Goal: Task Accomplishment & Management: Use online tool/utility

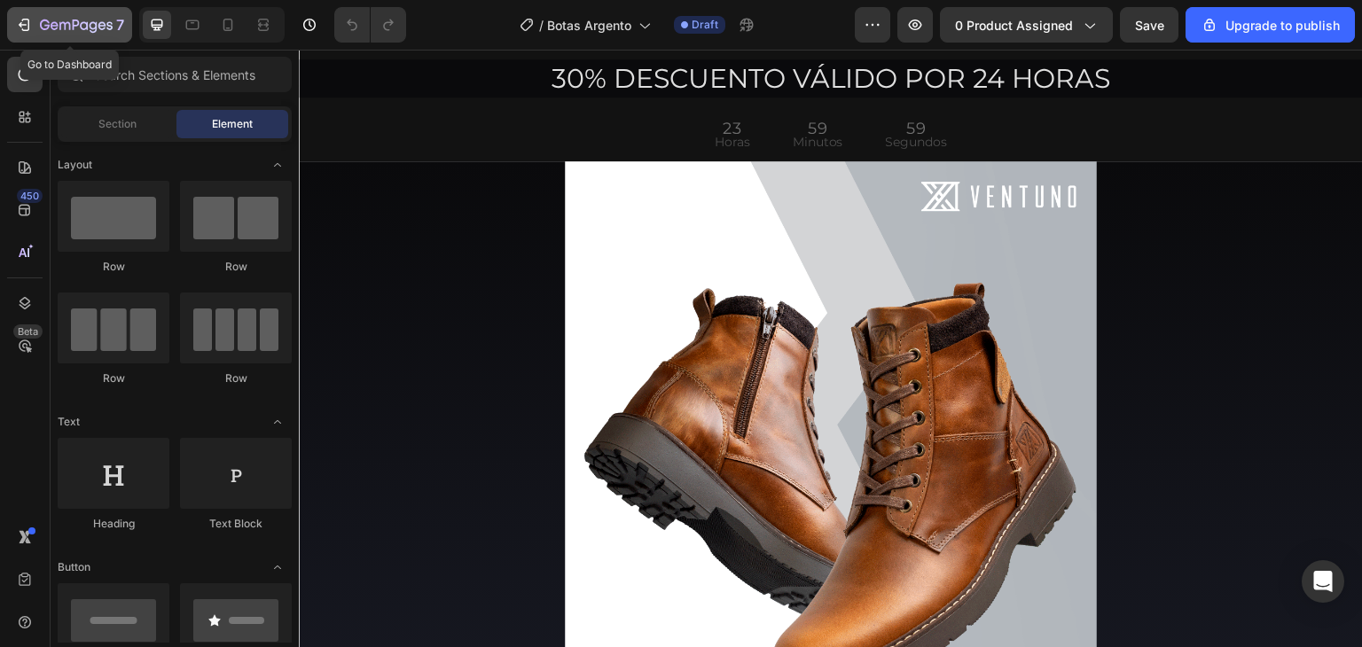
click at [44, 12] on button "7" at bounding box center [69, 24] width 125 height 35
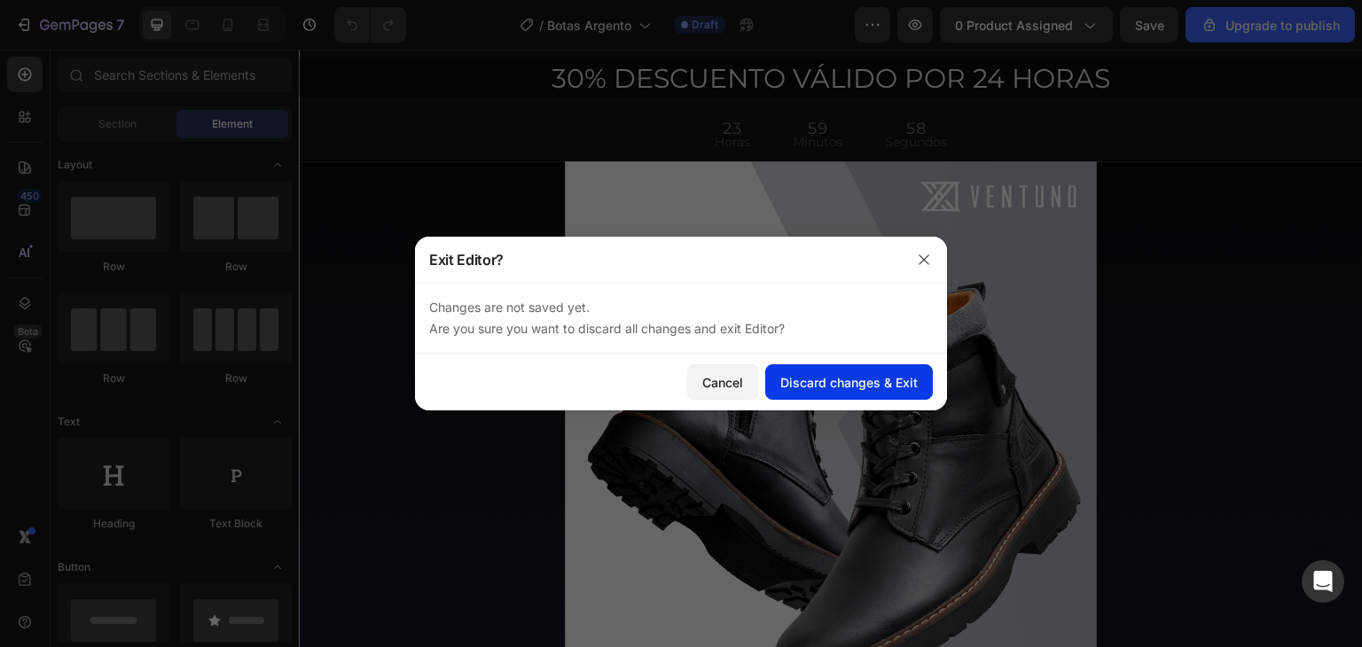
click at [829, 386] on div "Discard changes & Exit" at bounding box center [848, 382] width 137 height 19
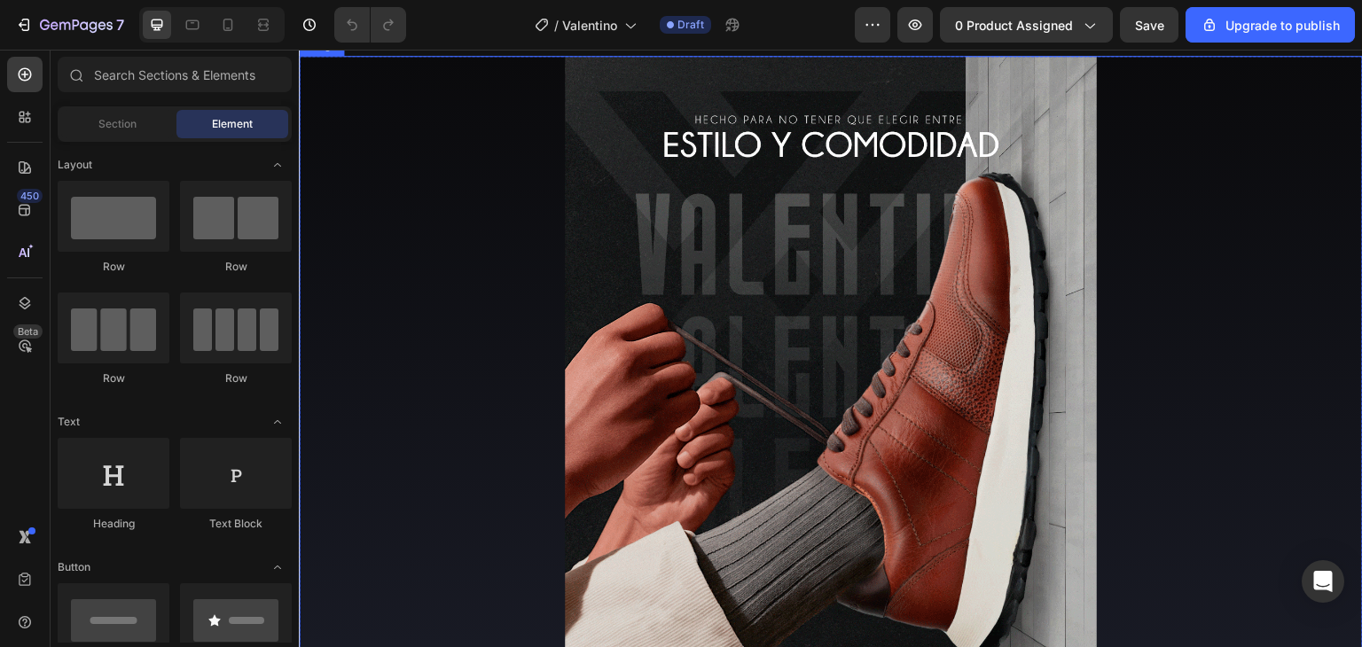
scroll to position [89, 0]
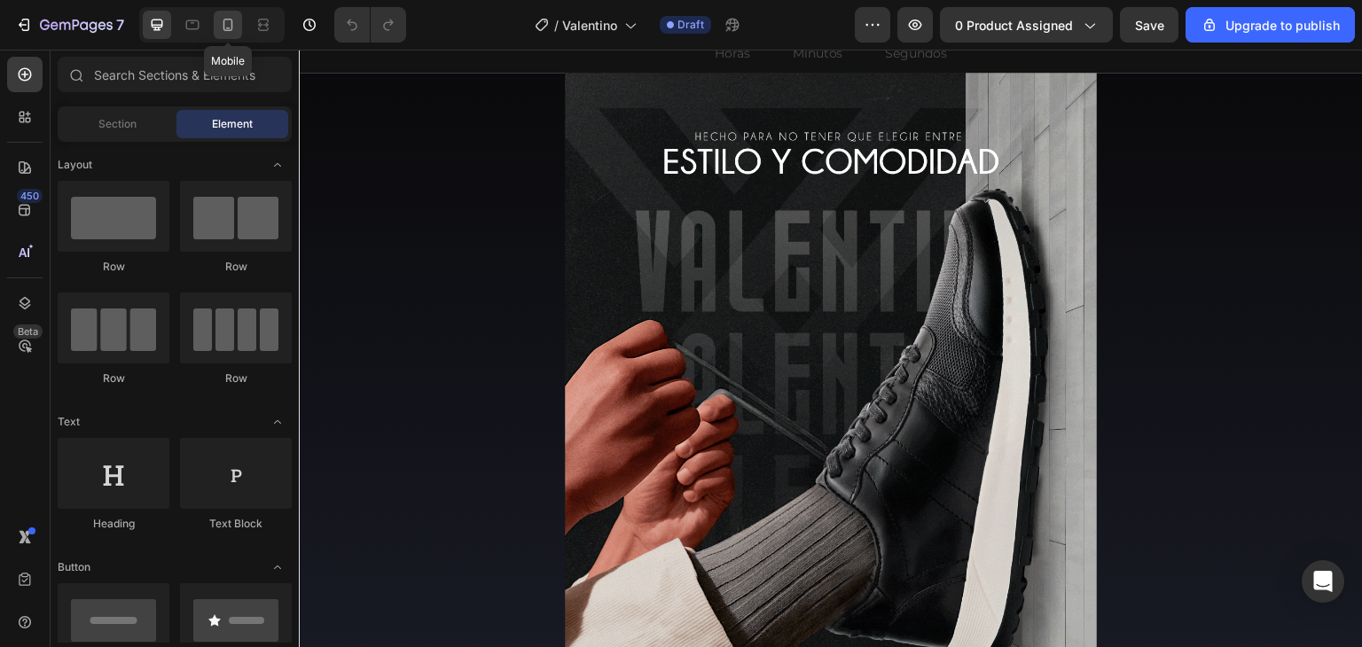
click at [241, 24] on div at bounding box center [228, 25] width 28 height 28
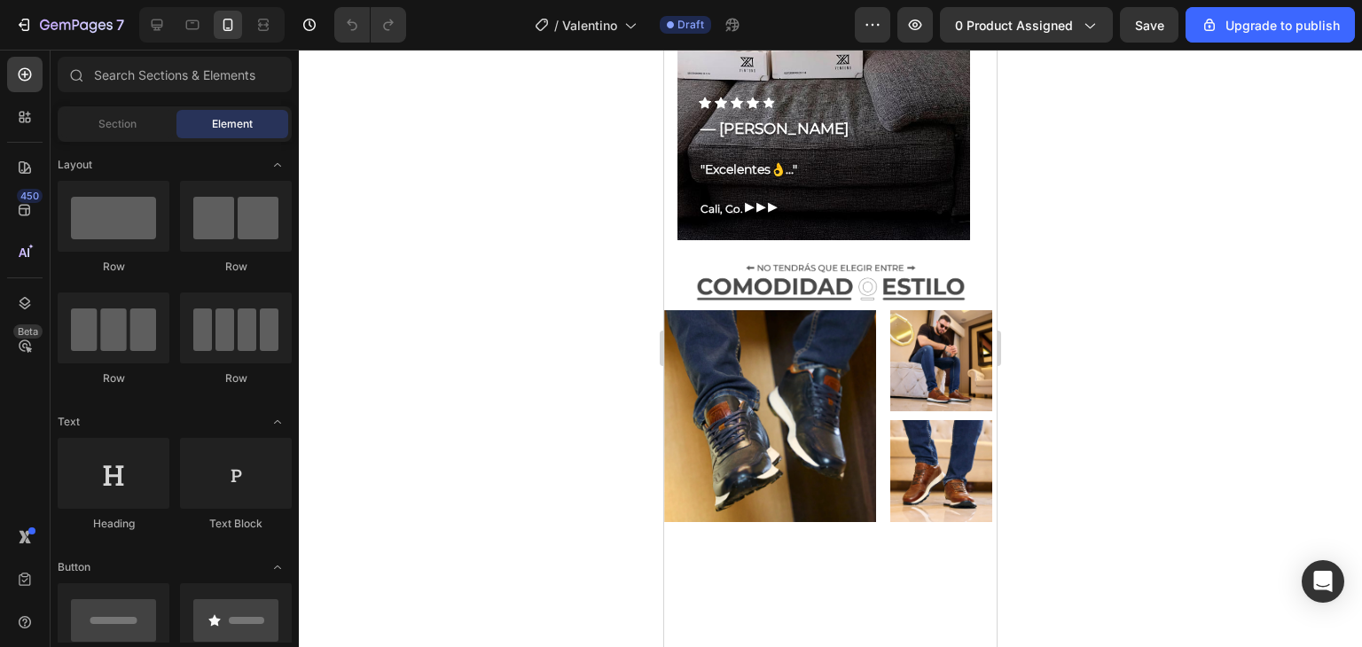
scroll to position [3191, 0]
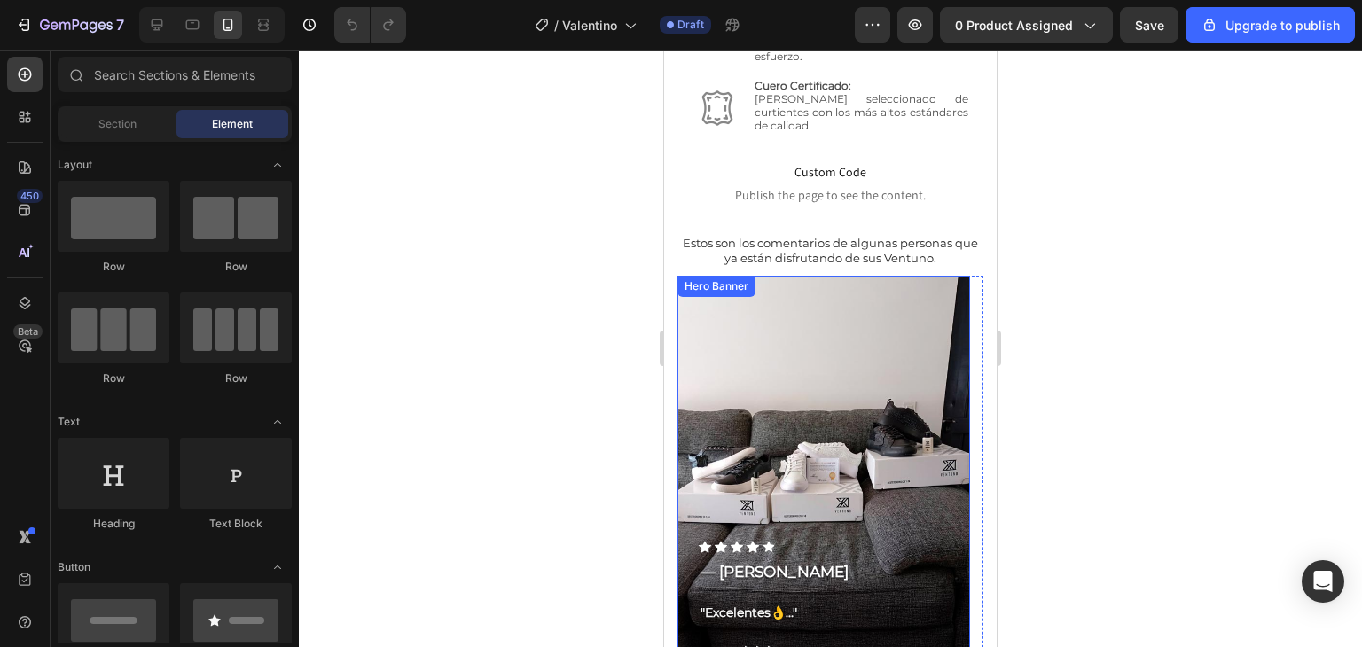
click at [961, 308] on div "Background Image" at bounding box center [823, 480] width 293 height 408
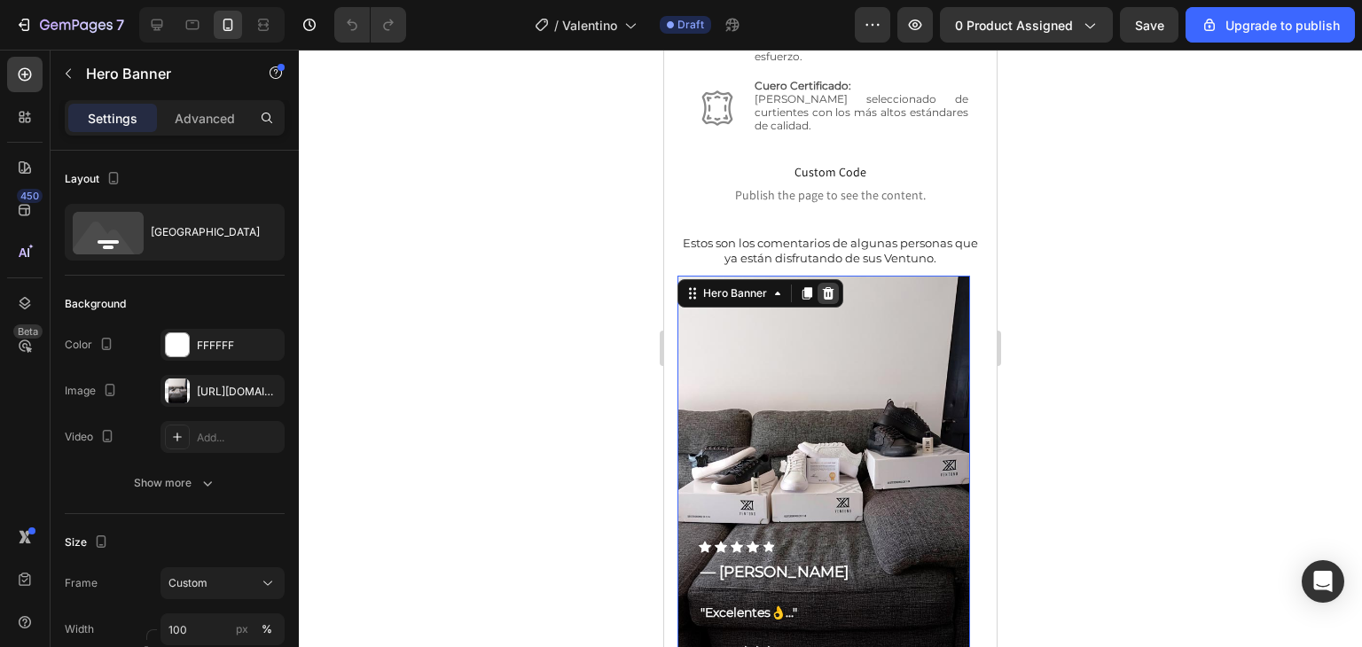
click at [835, 301] on div at bounding box center [827, 293] width 21 height 21
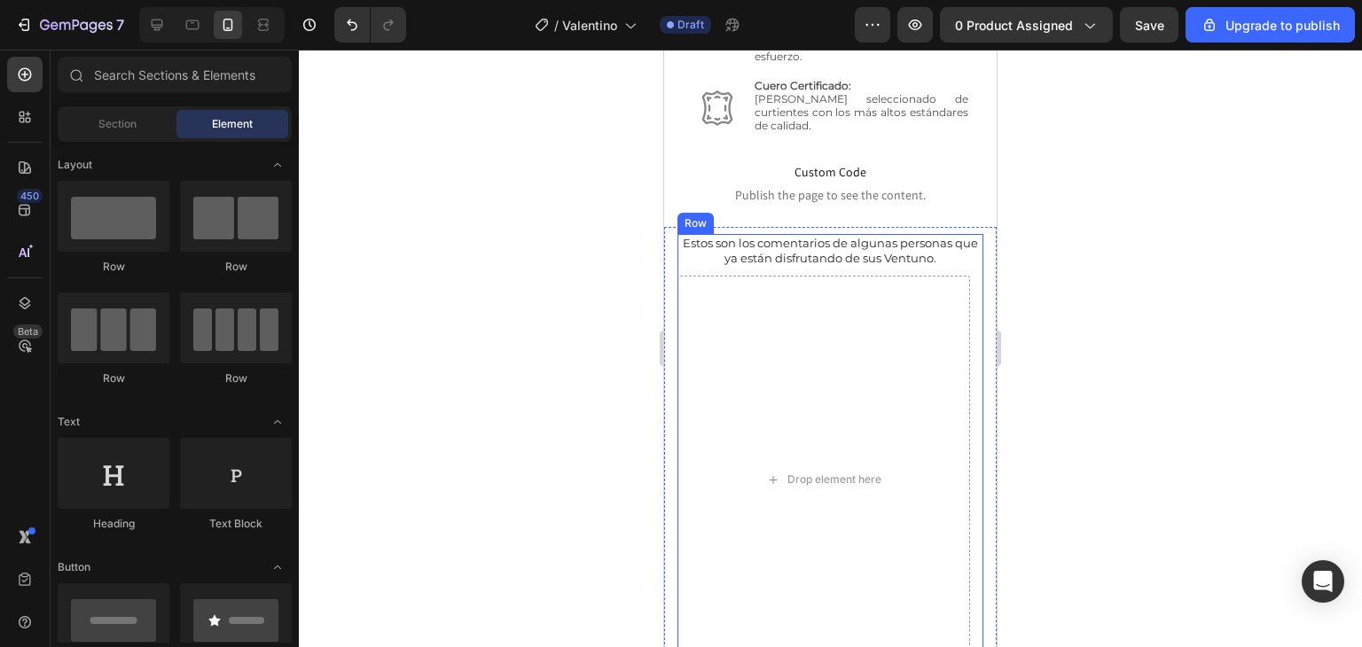
click at [862, 265] on h2 "Estos son los comentarios de algunas personas que ya están disfrutando de sus V…" at bounding box center [830, 251] width 306 height 34
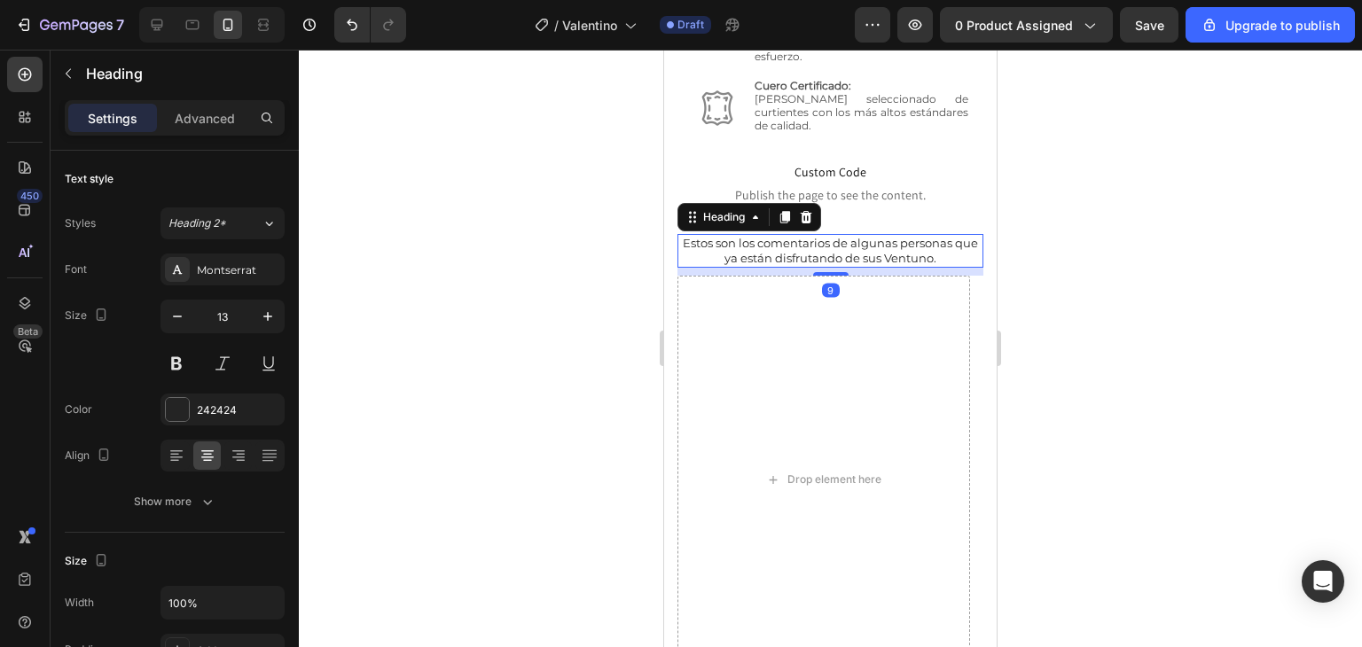
click at [815, 228] on div "Heading" at bounding box center [749, 217] width 144 height 28
click at [808, 215] on icon at bounding box center [806, 217] width 12 height 12
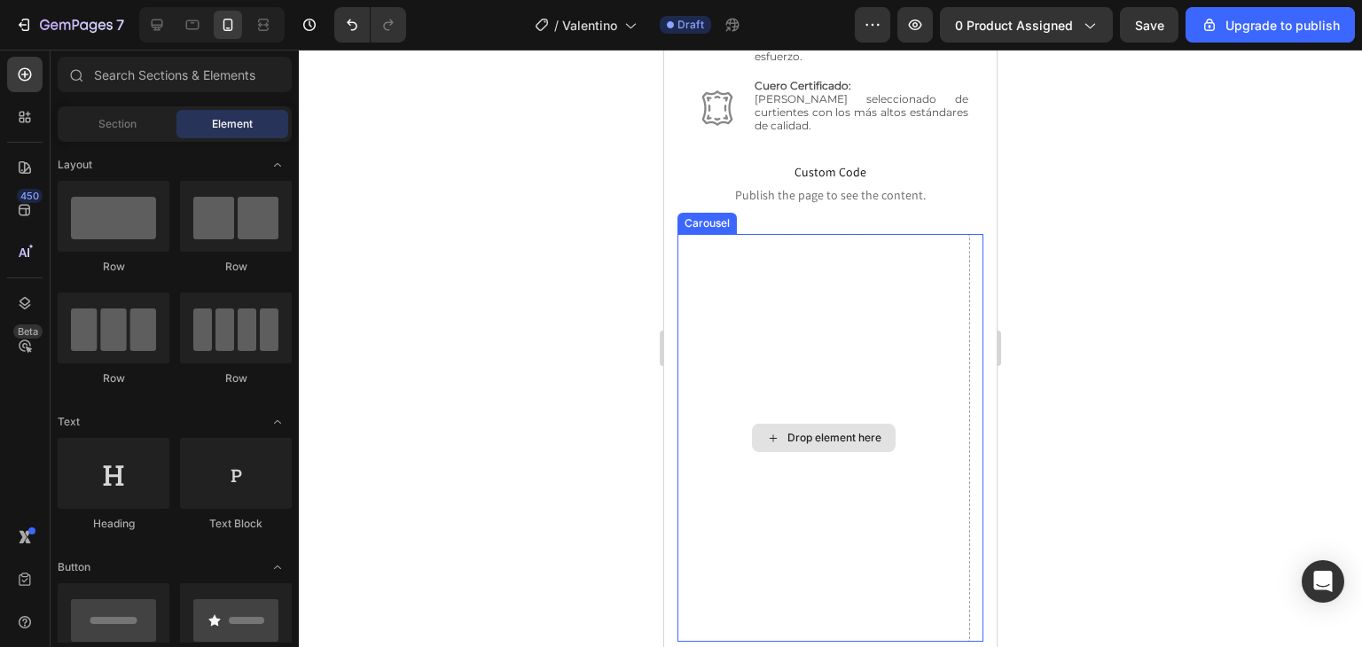
click at [823, 257] on div "Drop element here" at bounding box center [823, 438] width 293 height 408
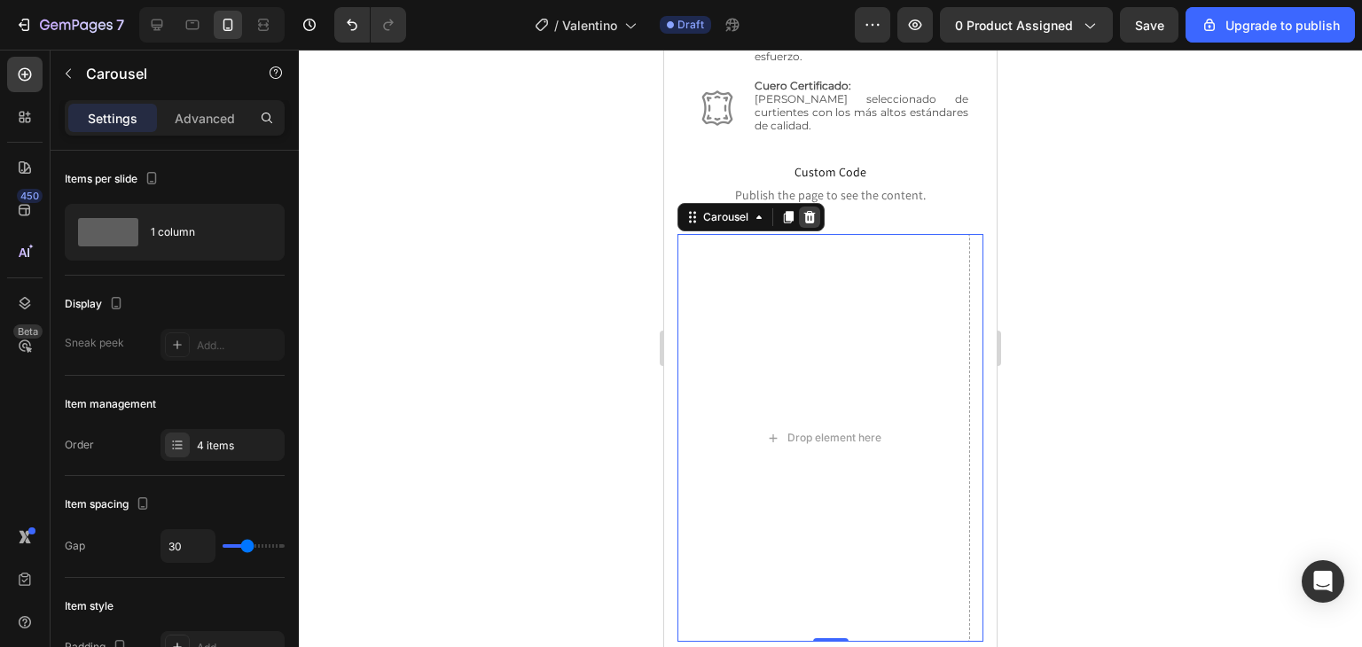
click at [814, 218] on icon at bounding box center [809, 217] width 14 height 14
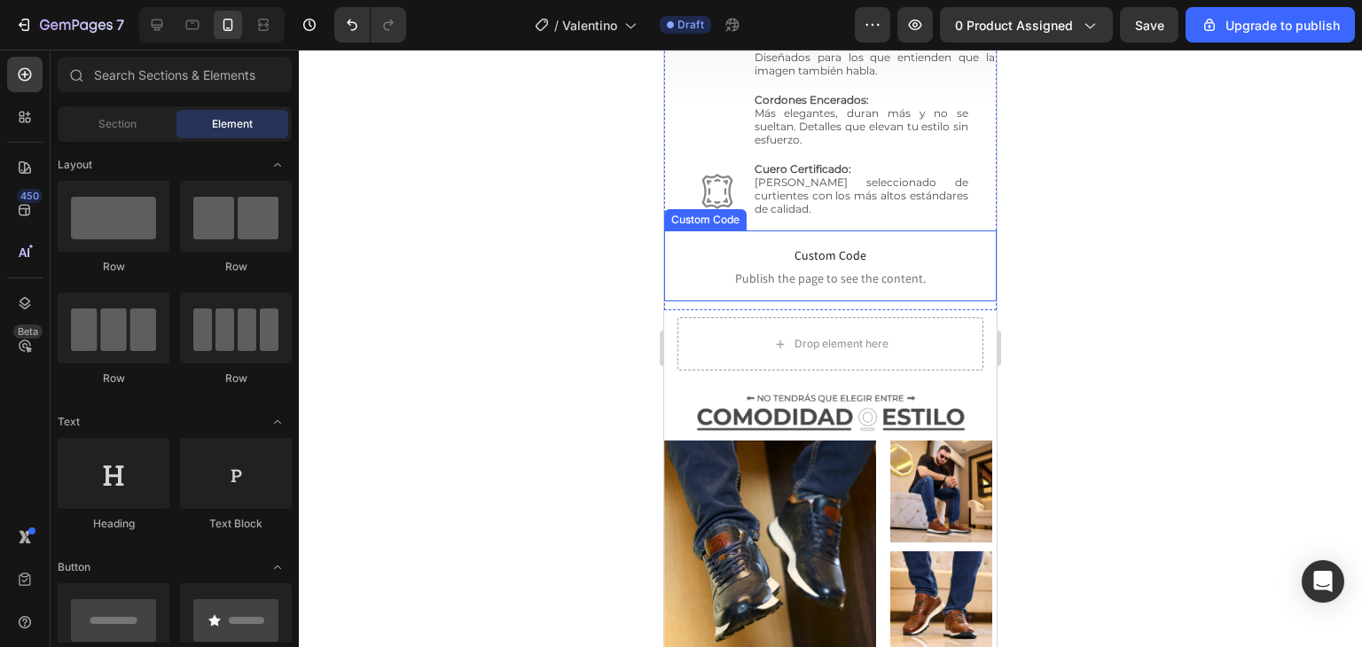
scroll to position [3103, 0]
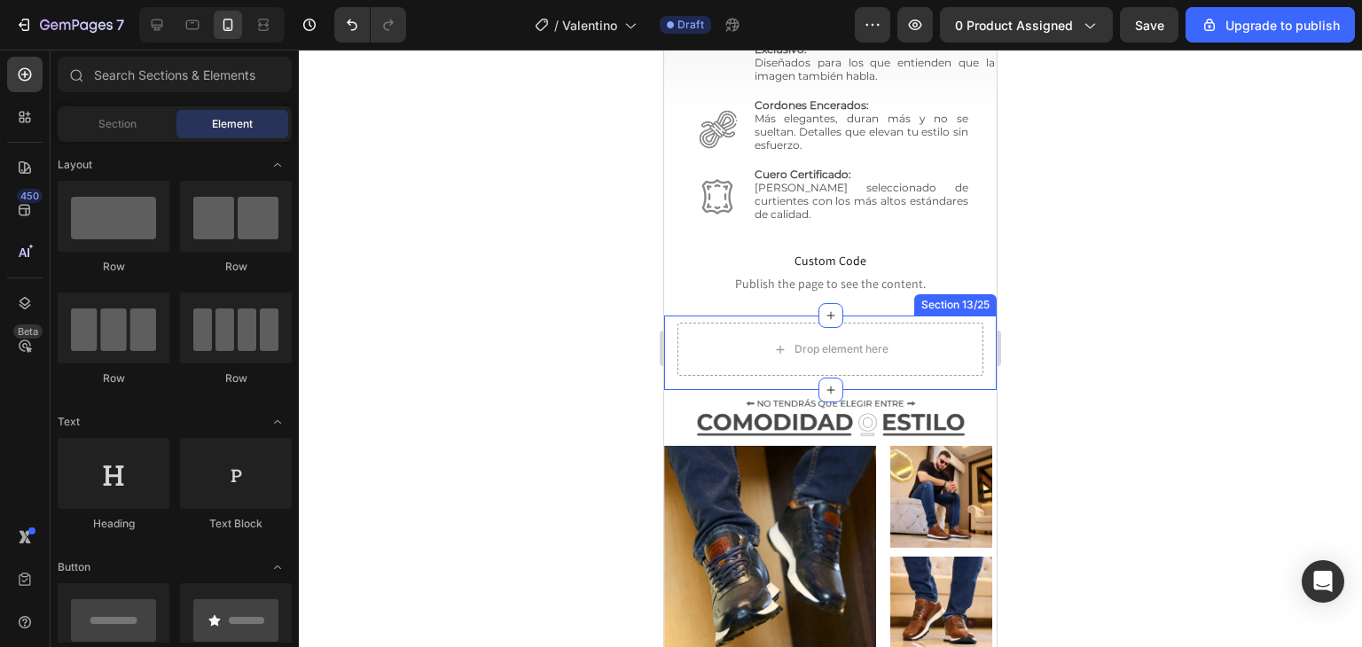
click at [901, 323] on div "Drop element here" at bounding box center [830, 349] width 306 height 53
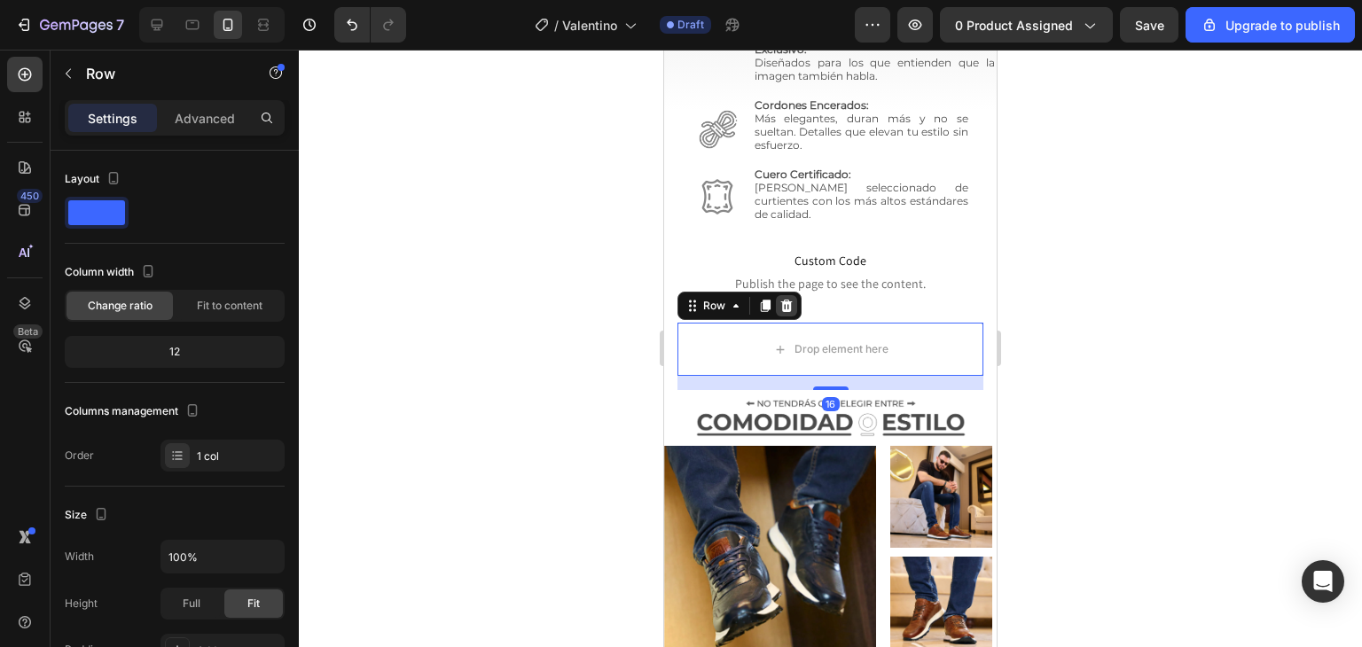
click at [787, 301] on icon at bounding box center [786, 306] width 14 height 14
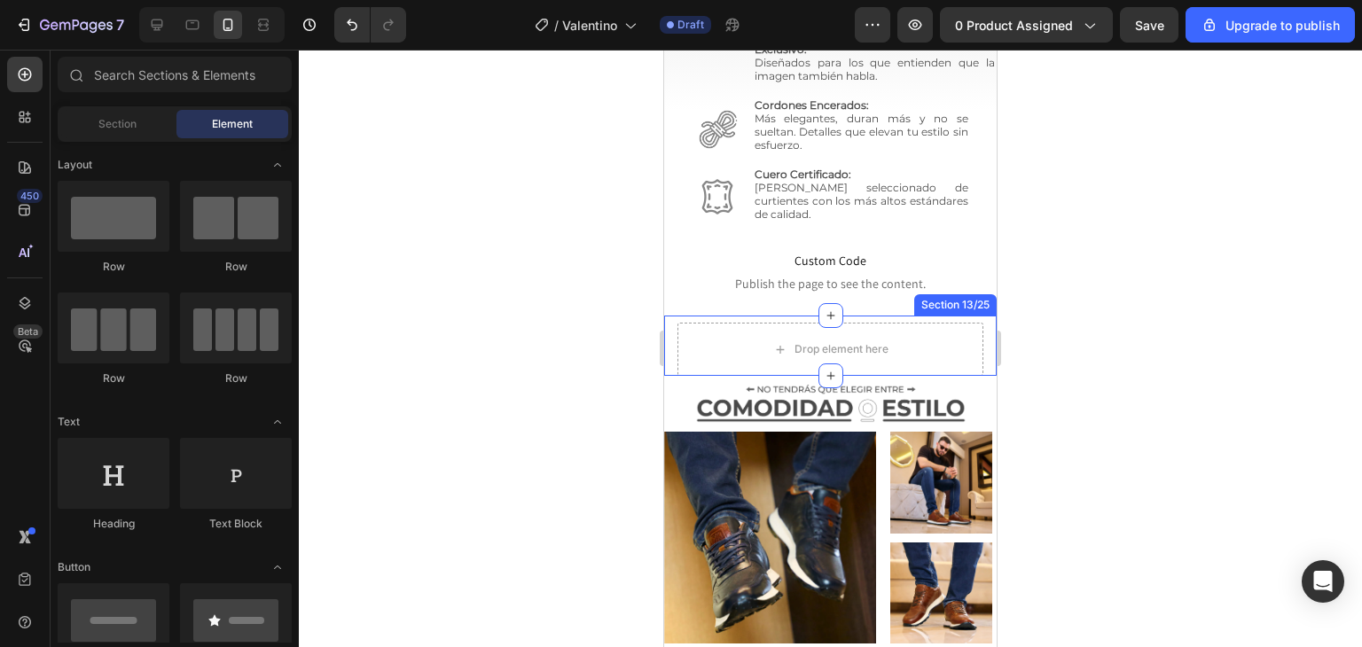
click at [929, 333] on div "Drop element here" at bounding box center [830, 349] width 306 height 53
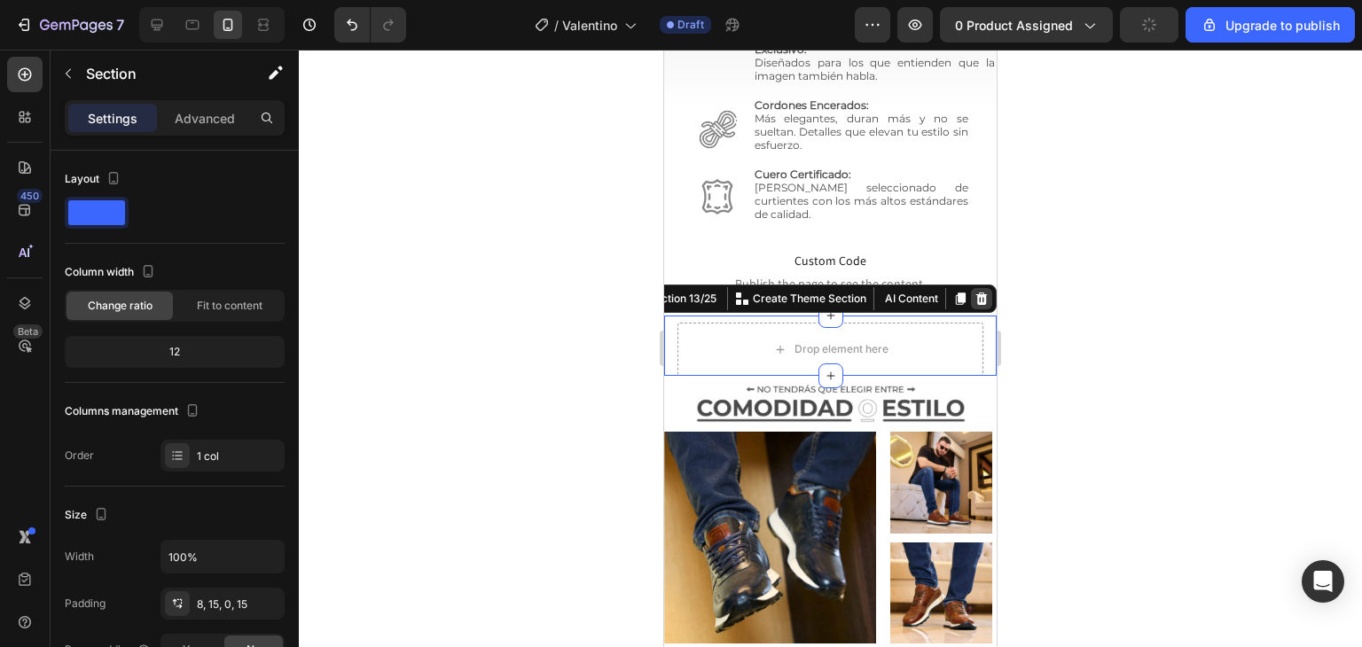
click at [976, 297] on icon at bounding box center [982, 299] width 12 height 12
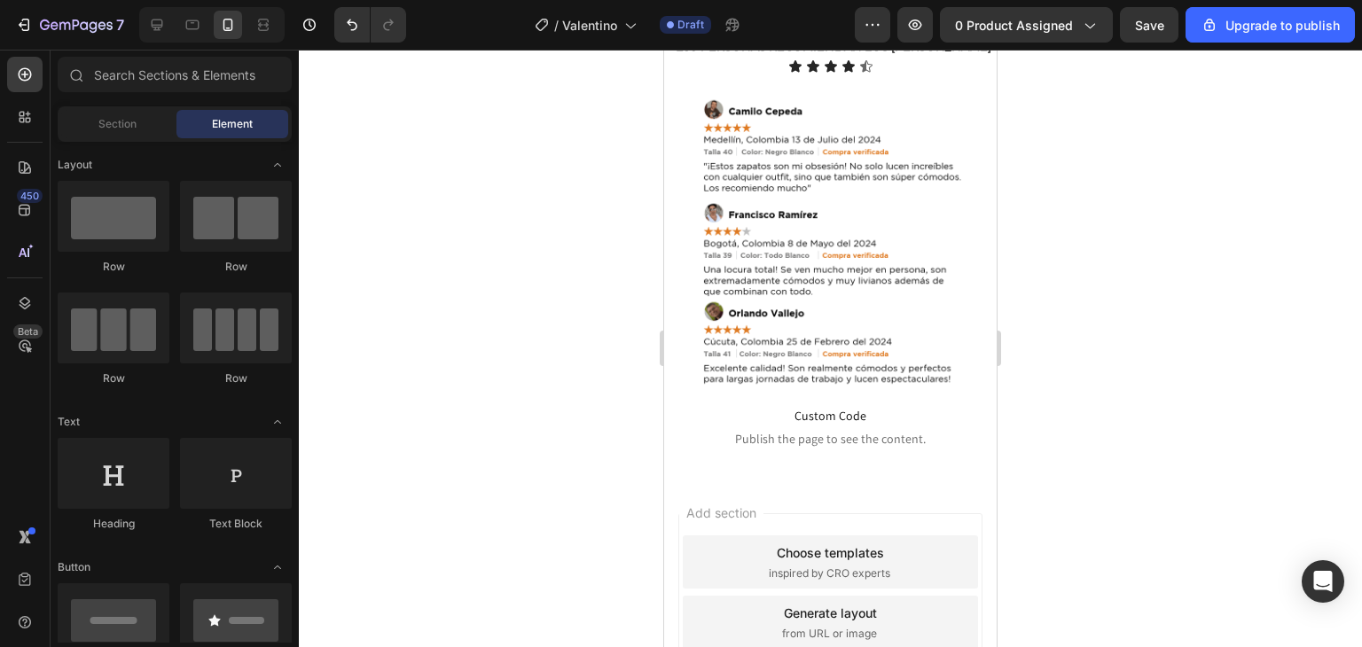
scroll to position [6205, 0]
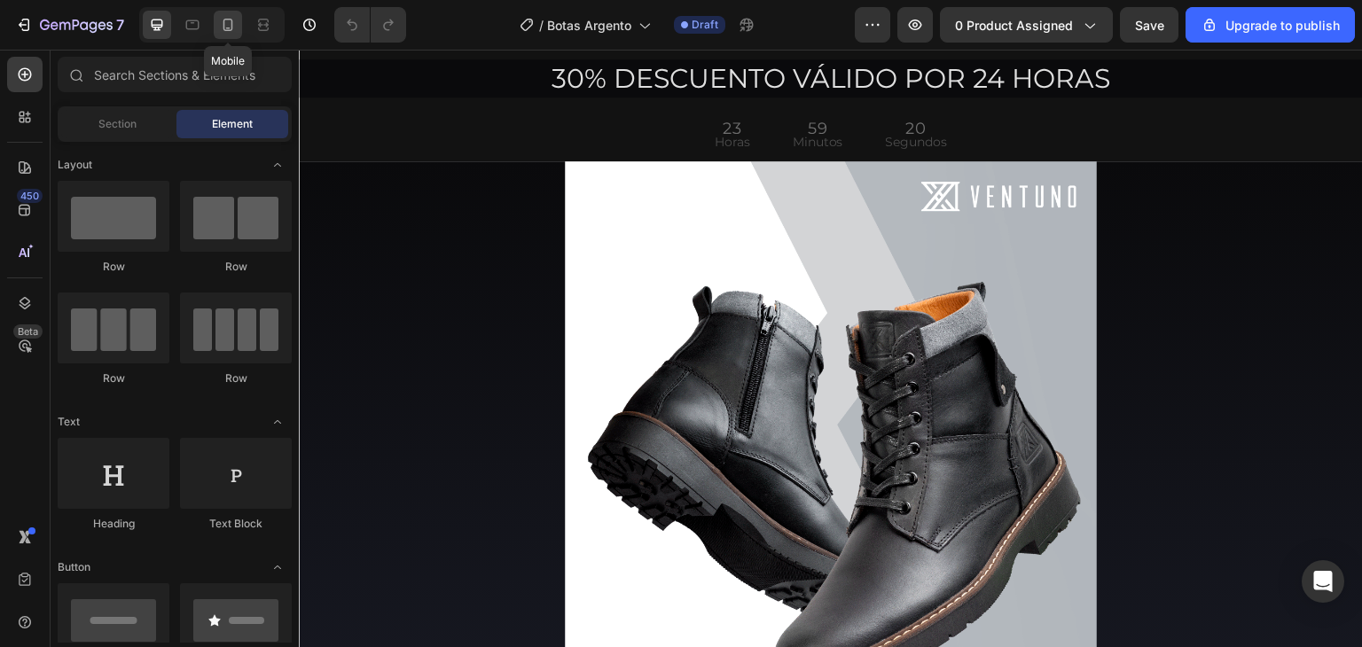
click at [233, 31] on icon at bounding box center [228, 25] width 18 height 18
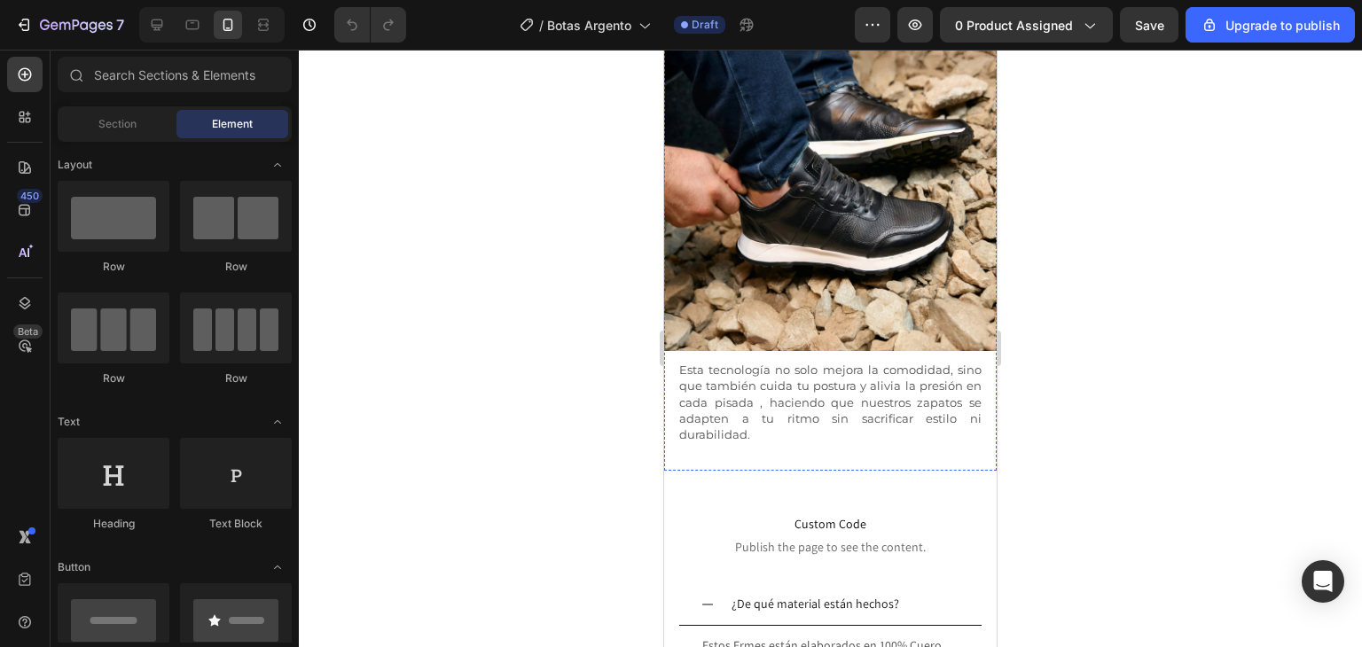
scroll to position [5407, 0]
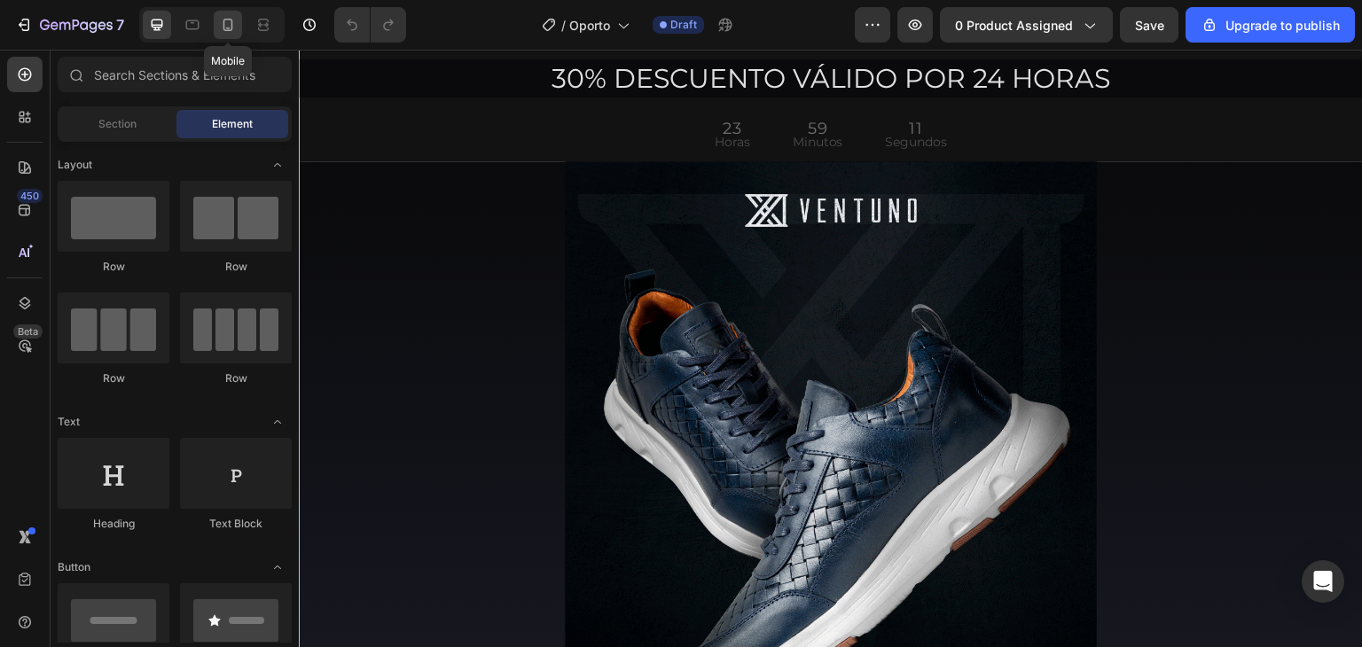
click at [238, 24] on div at bounding box center [228, 25] width 28 height 28
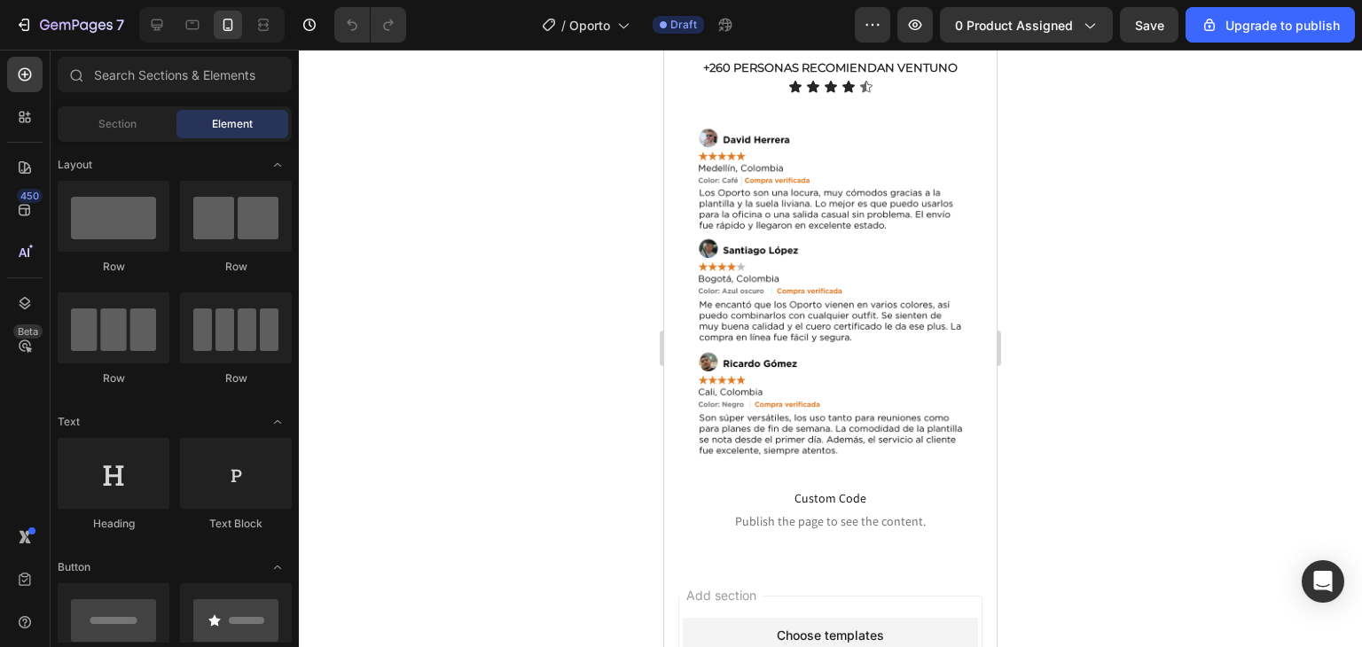
scroll to position [6383, 0]
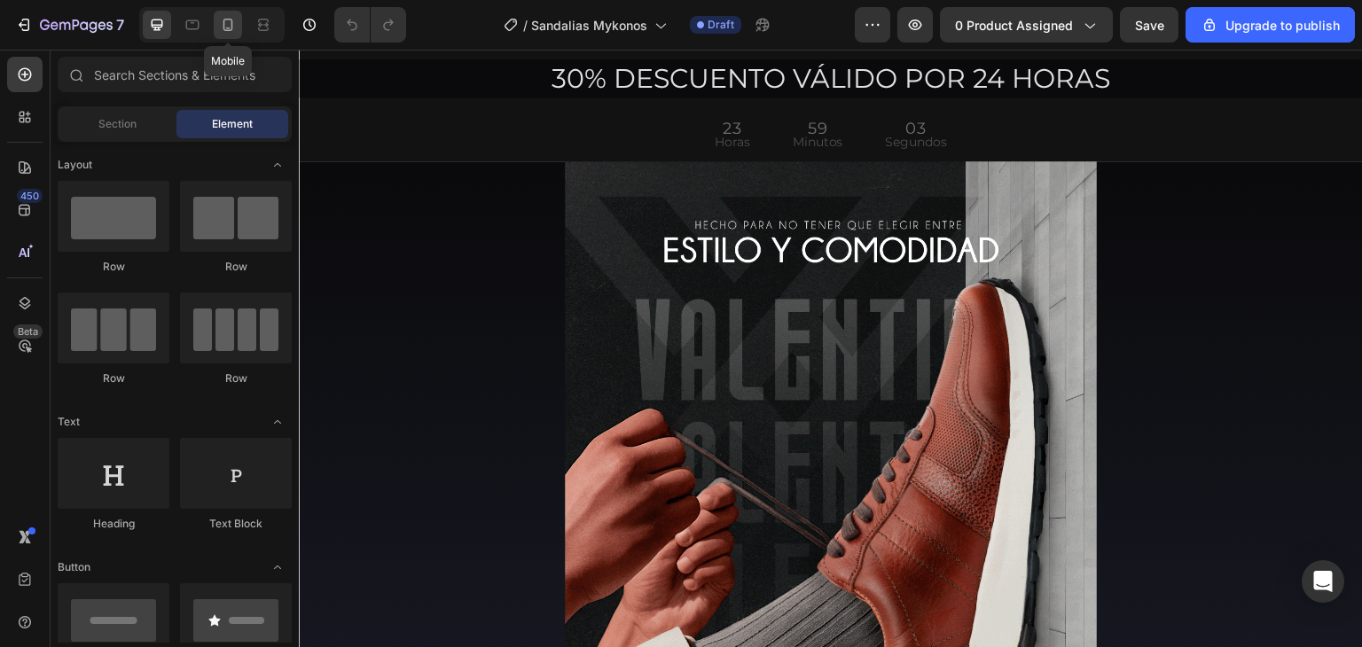
click at [228, 23] on icon at bounding box center [228, 25] width 18 height 18
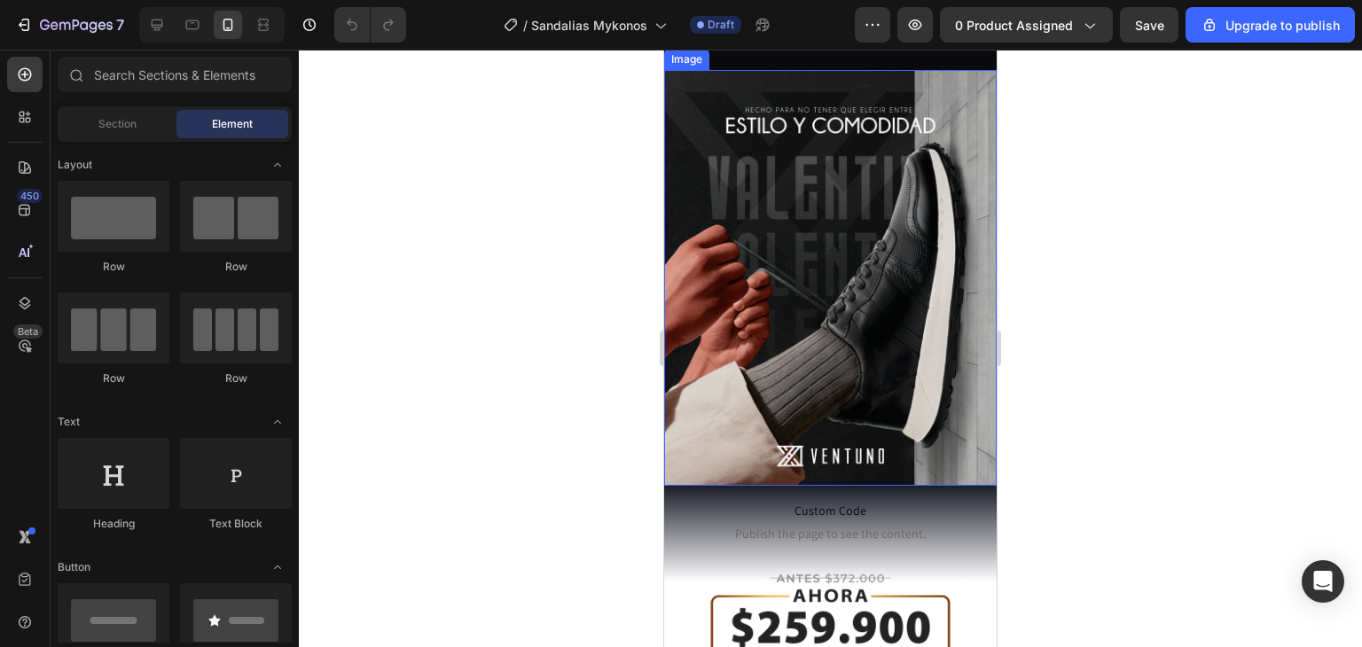
scroll to position [177, 0]
